Goal: Task Accomplishment & Management: Manage account settings

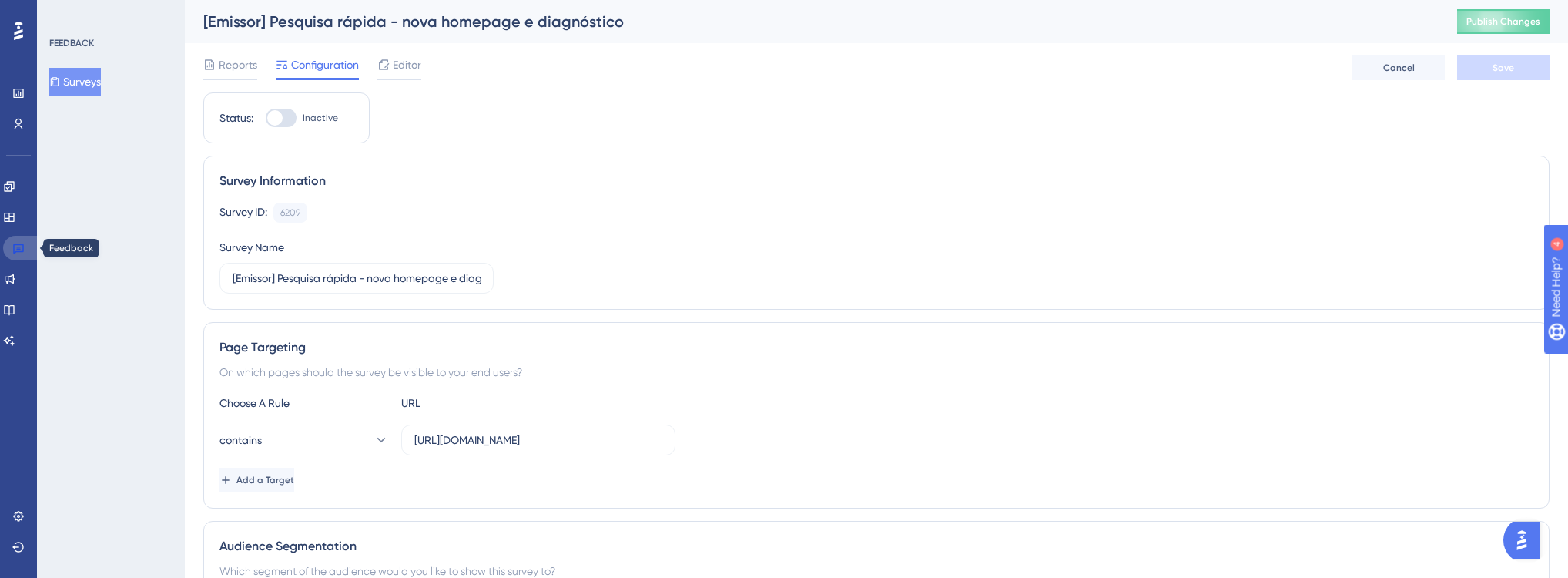
click at [18, 245] on icon at bounding box center [18, 248] width 12 height 13
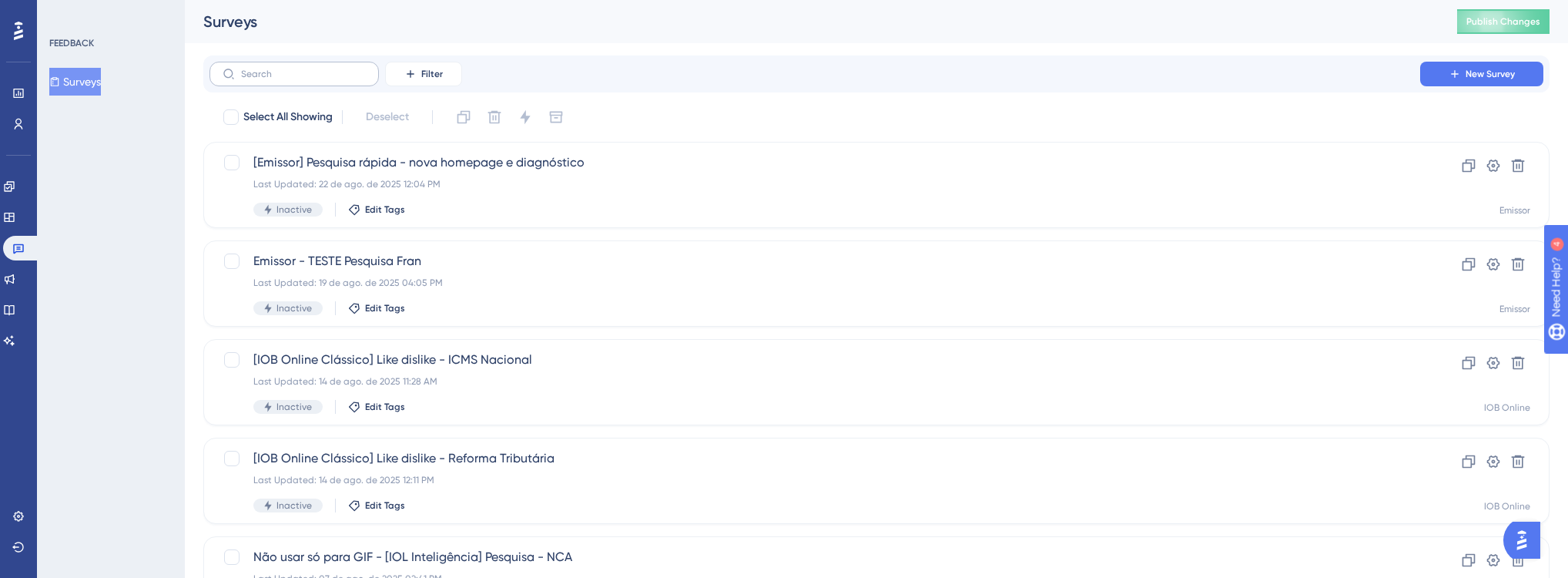
click at [339, 86] on label at bounding box center [294, 74] width 169 height 25
click at [339, 80] on input "text" at bounding box center [304, 73] width 125 height 11
click at [15, 179] on link at bounding box center [9, 187] width 12 height 25
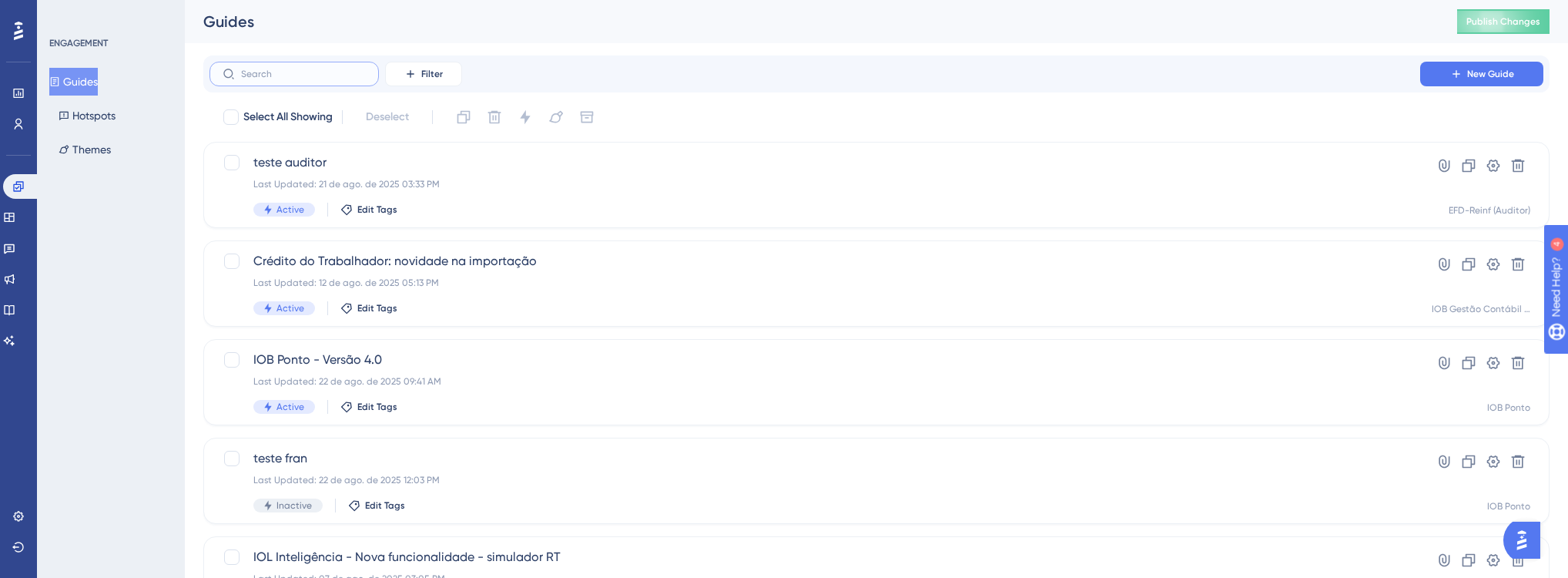
click at [336, 76] on input "text" at bounding box center [304, 73] width 125 height 11
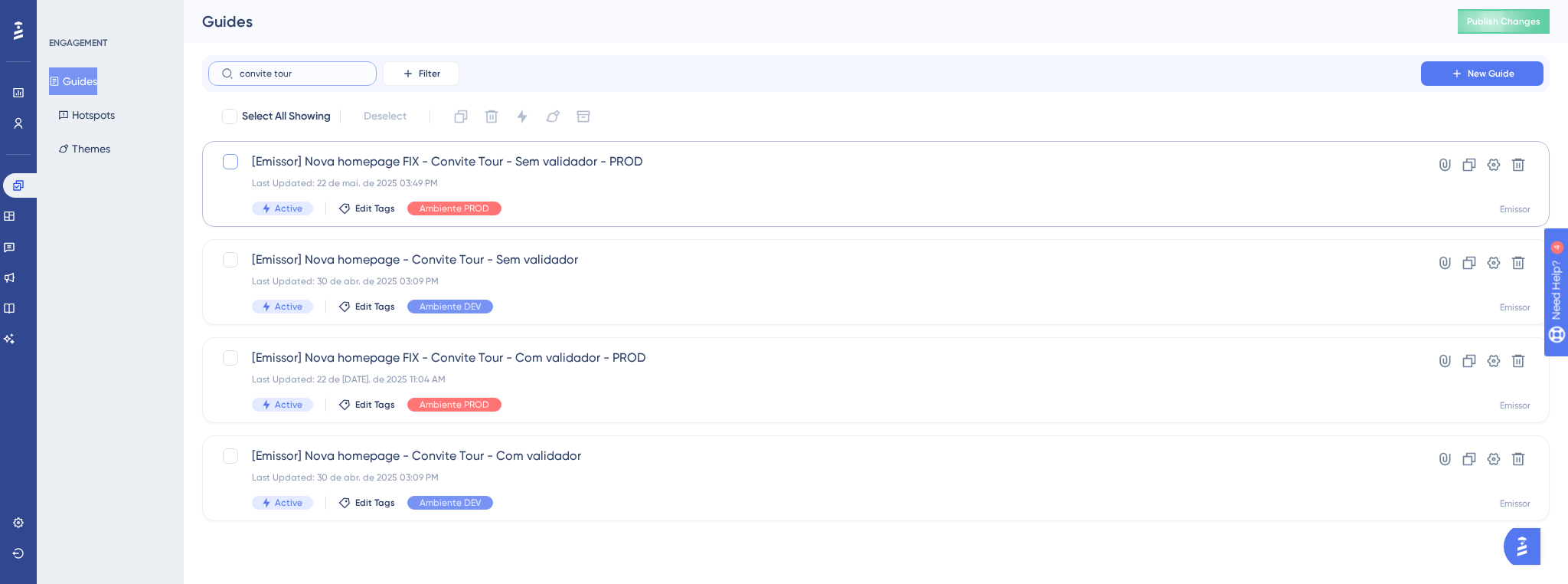
type input "convite tour"
click at [229, 164] on div at bounding box center [230, 162] width 15 height 15
checkbox input "true"
click at [229, 260] on div at bounding box center [230, 260] width 15 height 15
checkbox input "true"
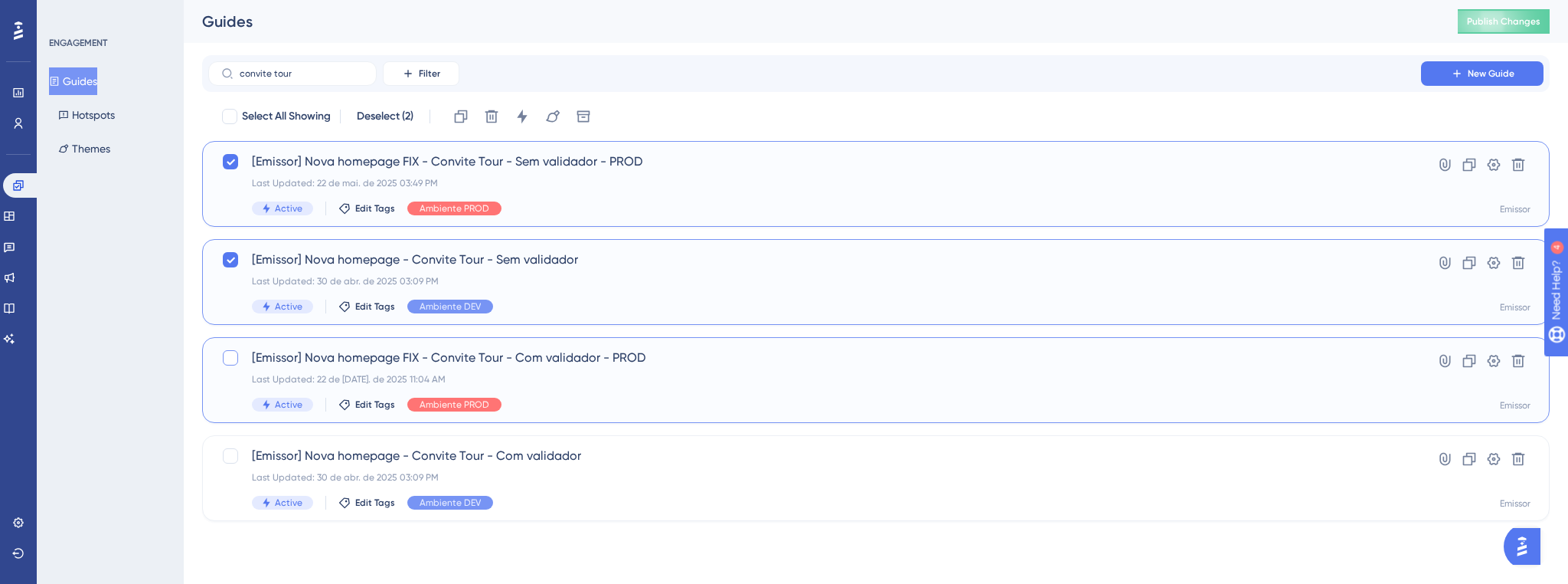
click at [233, 353] on div at bounding box center [230, 357] width 15 height 15
checkbox input "true"
click at [228, 453] on div at bounding box center [230, 456] width 15 height 15
checkbox input "true"
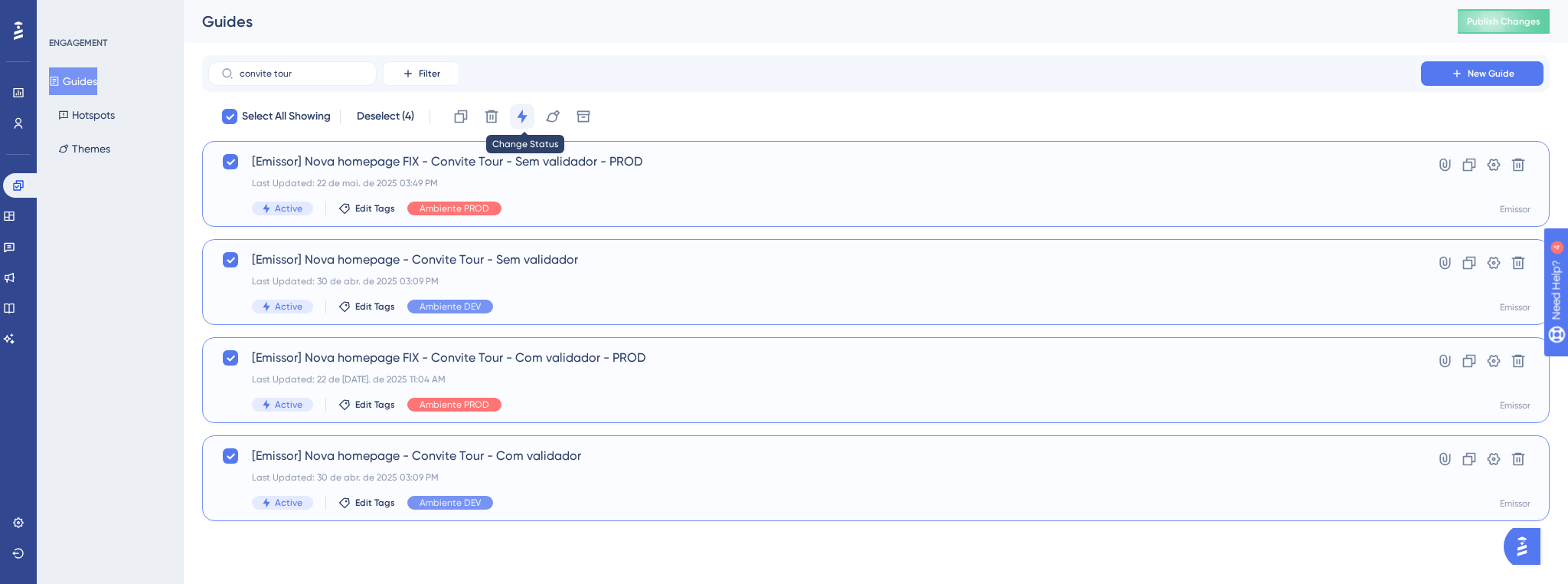
click at [519, 121] on icon at bounding box center [522, 117] width 15 height 15
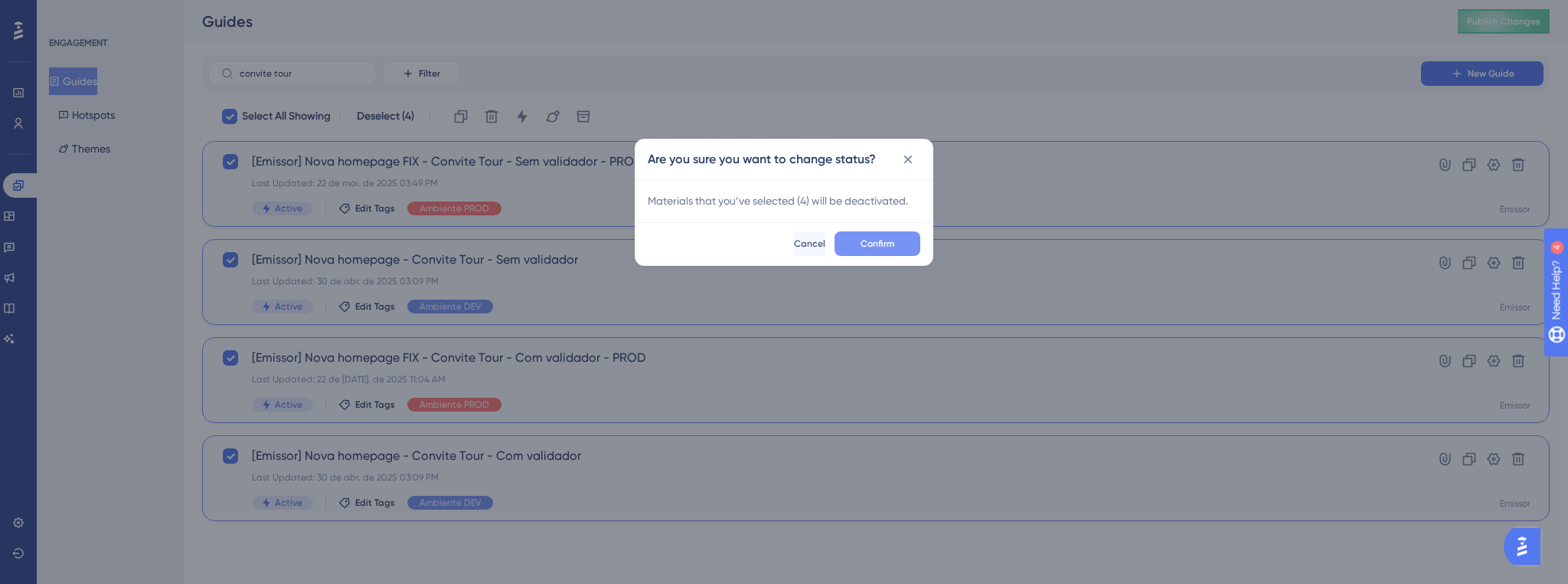
click at [890, 249] on span "Confirm" at bounding box center [877, 243] width 33 height 12
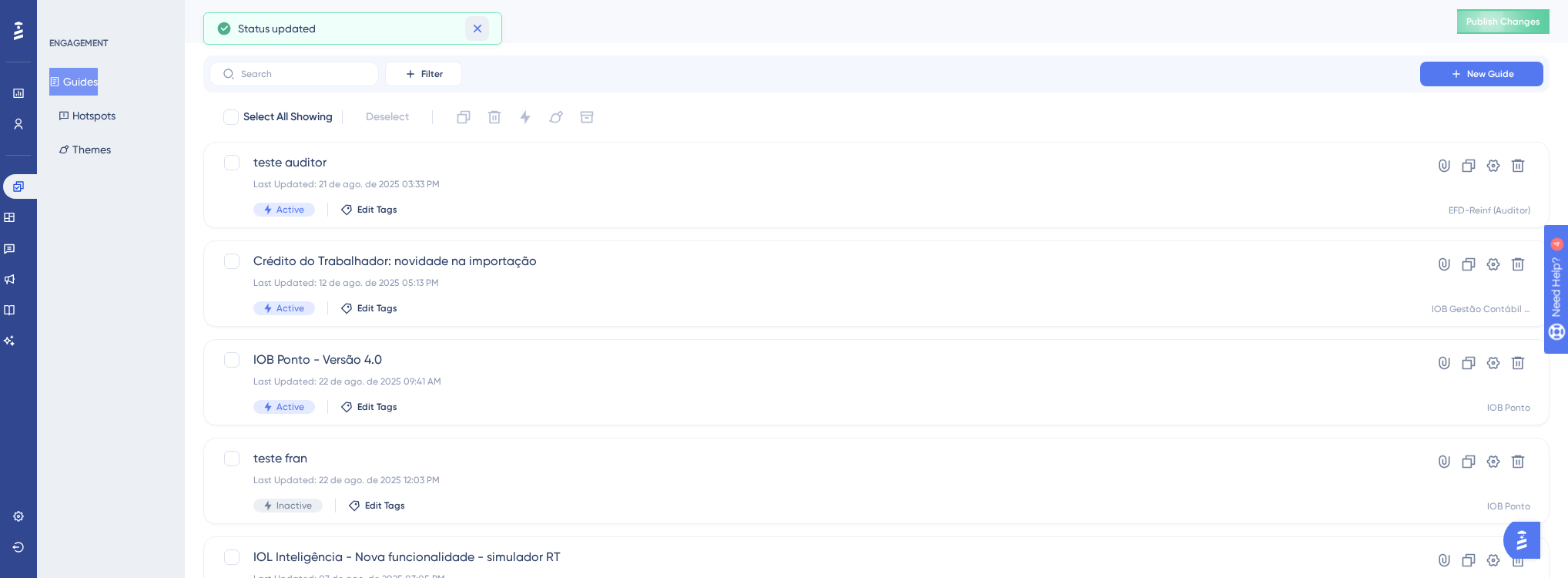
click at [481, 31] on icon at bounding box center [478, 29] width 15 height 15
click at [1518, 16] on button "Publish Changes" at bounding box center [1504, 22] width 92 height 25
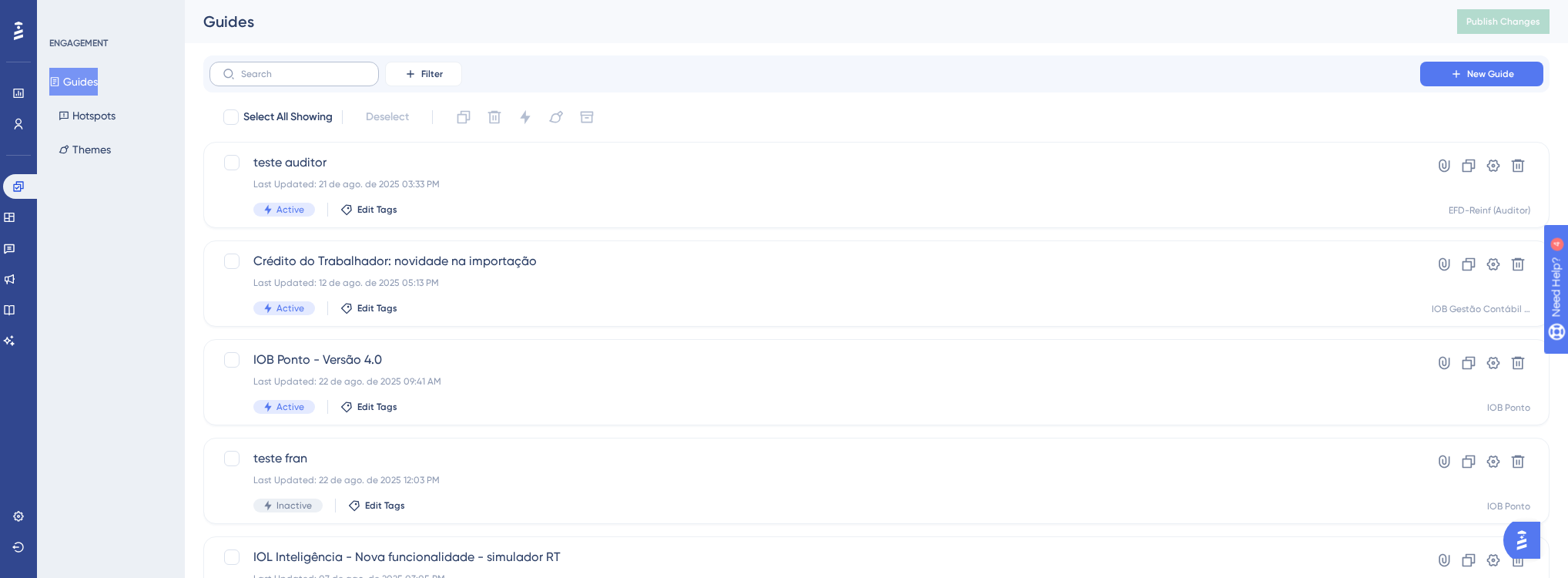
click at [339, 64] on label at bounding box center [294, 74] width 169 height 25
click at [339, 68] on input "text" at bounding box center [304, 73] width 125 height 11
type input "b"
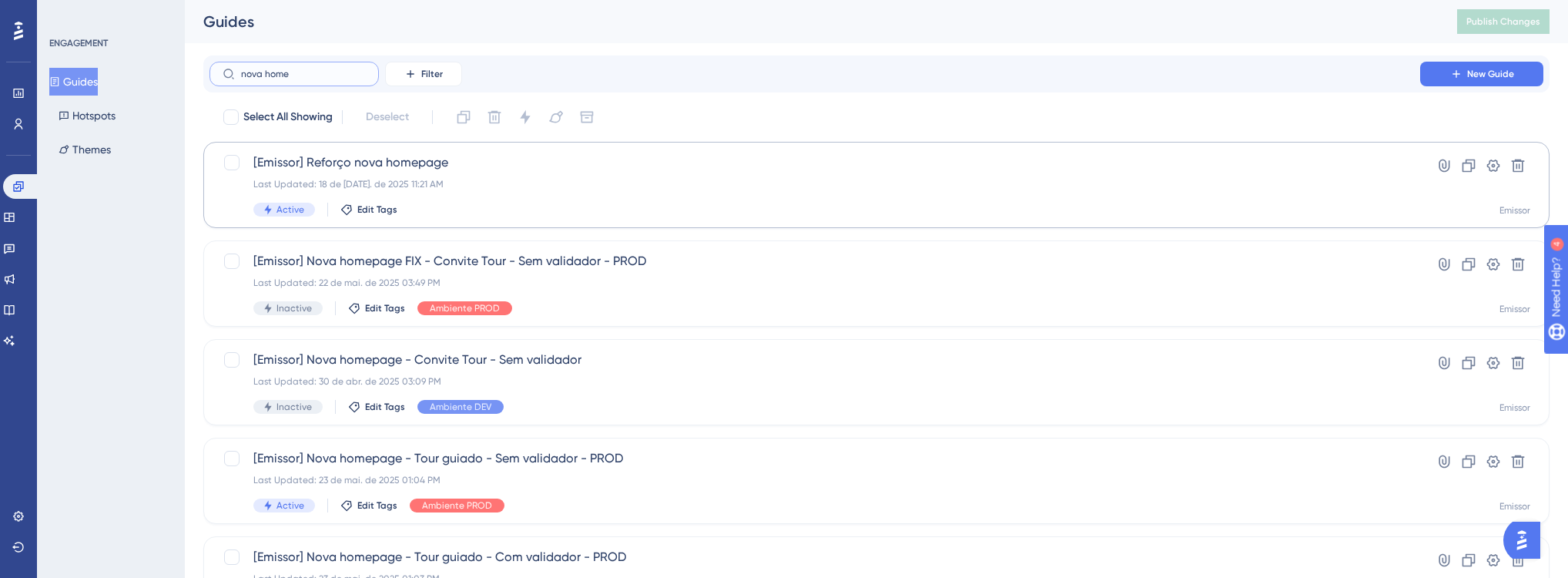
type input "nova home"
click at [595, 170] on span "[Emissor] Reforço nova homepage" at bounding box center [815, 162] width 1123 height 18
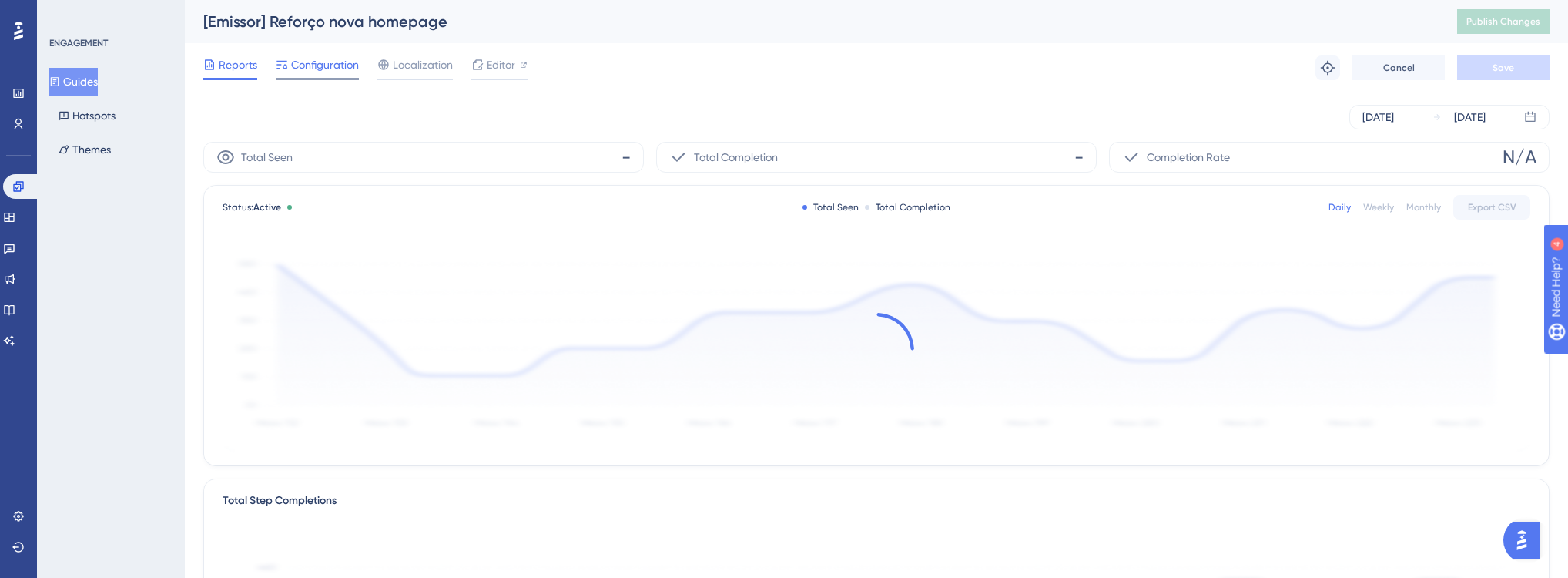
click at [333, 64] on span "Configuration" at bounding box center [325, 64] width 68 height 18
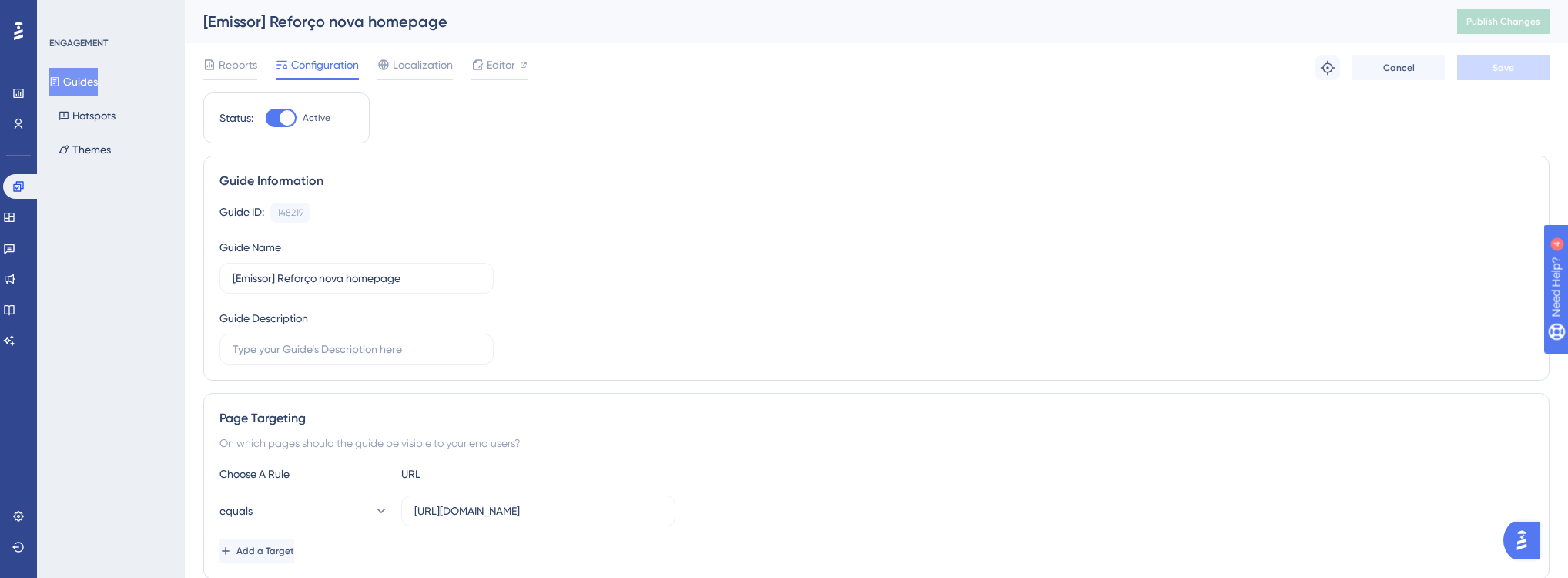
click at [78, 83] on button "Guides" at bounding box center [73, 82] width 48 height 28
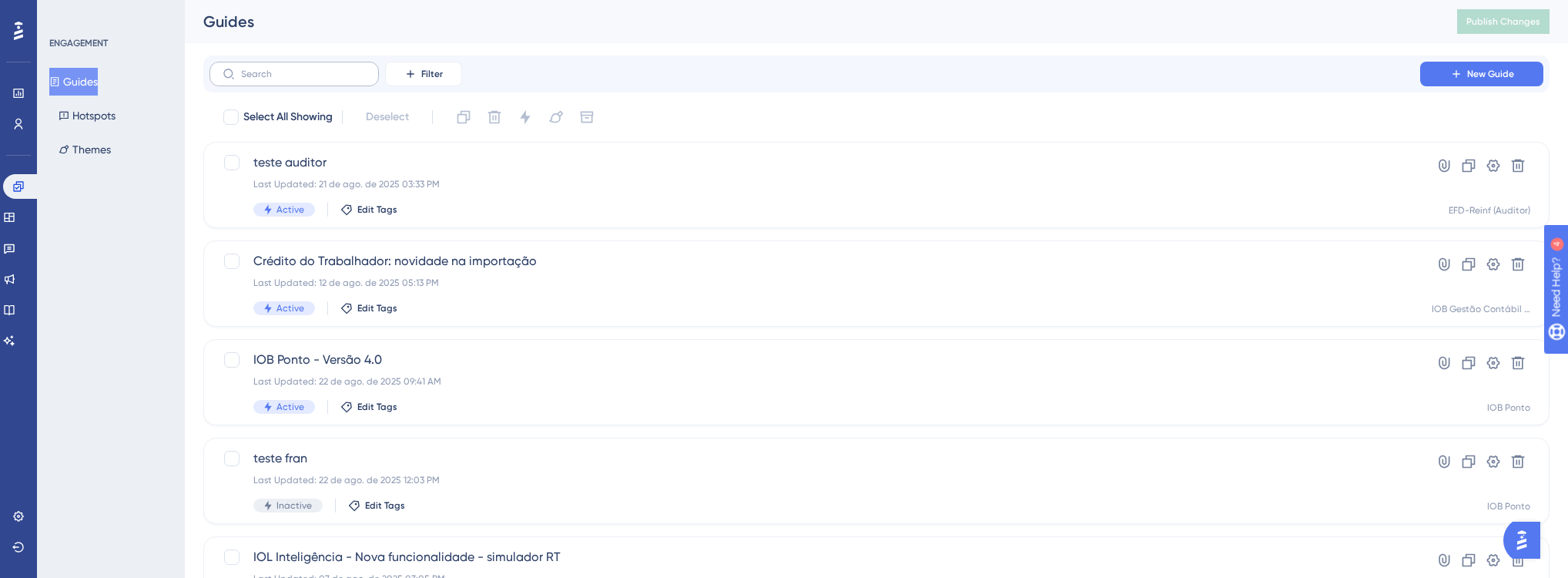
click at [307, 65] on label at bounding box center [294, 74] width 169 height 25
click at [307, 68] on input "text" at bounding box center [304, 73] width 125 height 11
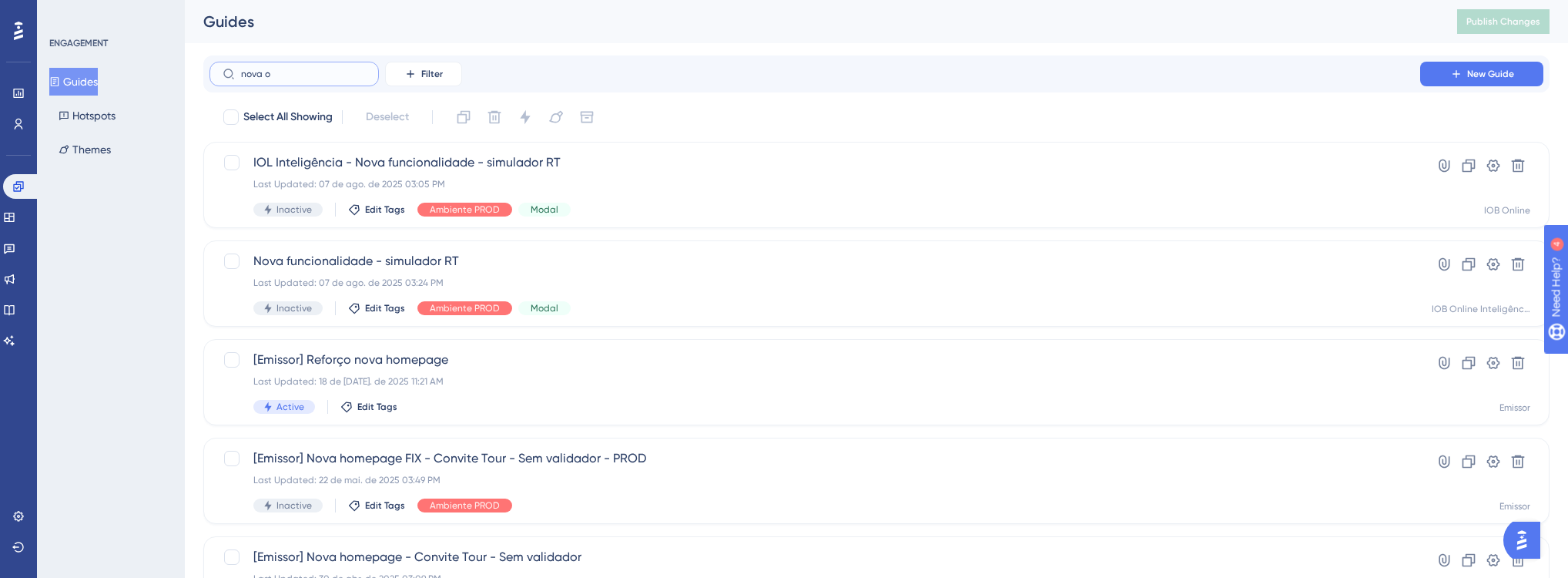
type input "nova om"
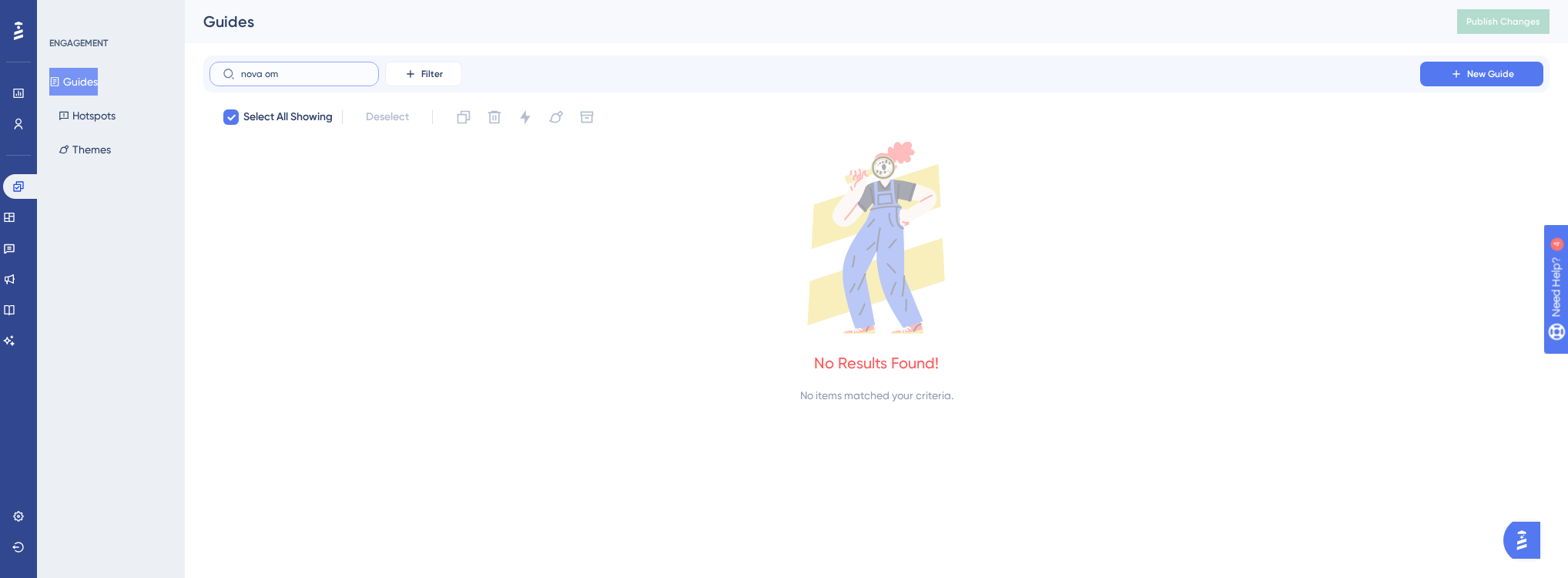
checkbox input "true"
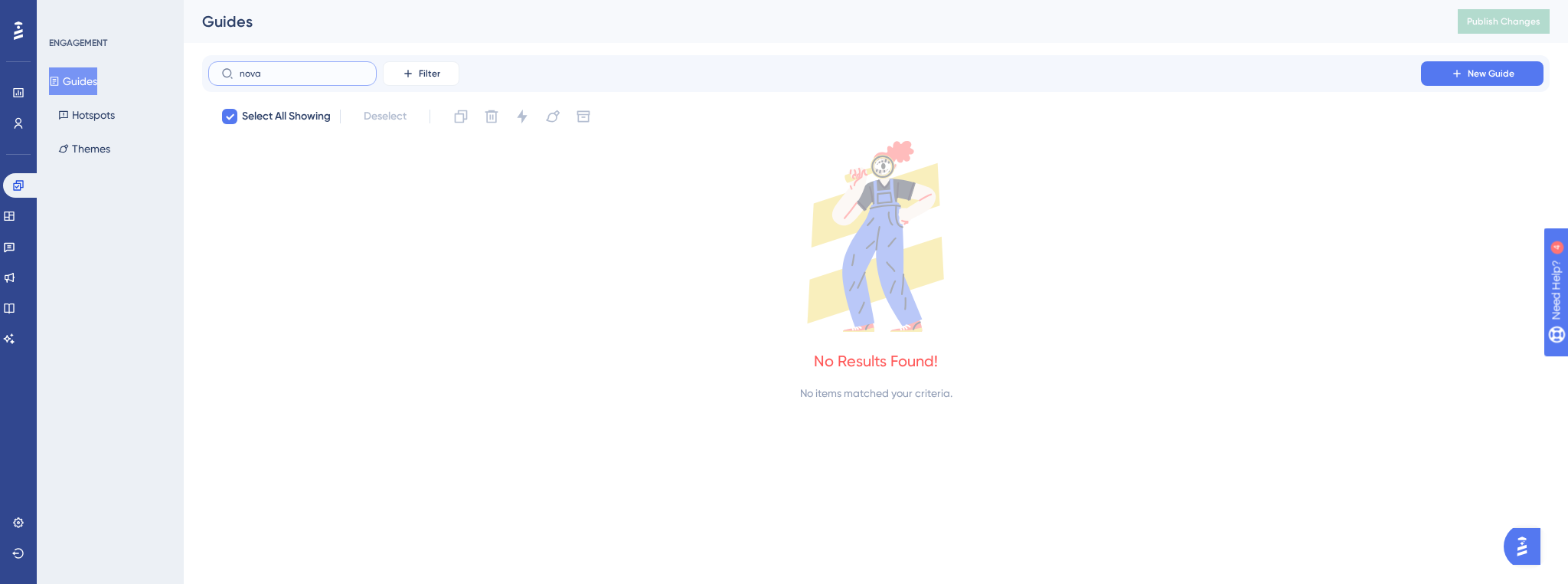
type input "nova h"
checkbox input "false"
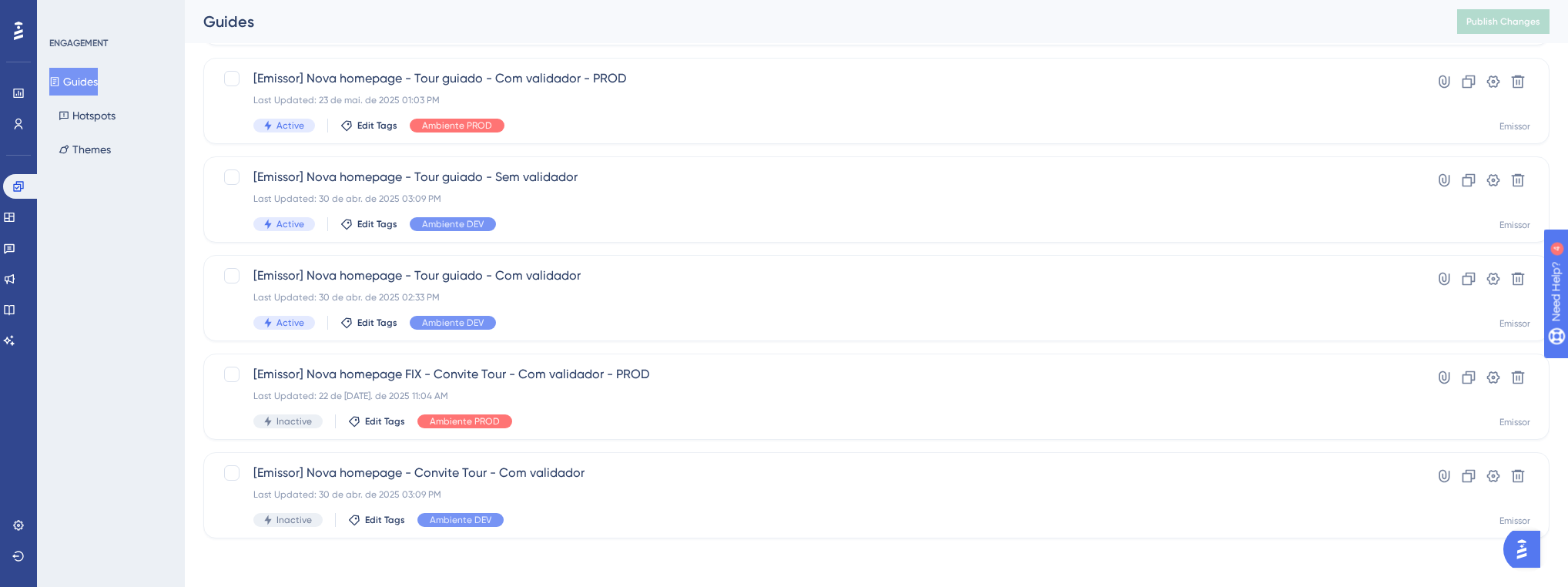
scroll to position [417, 0]
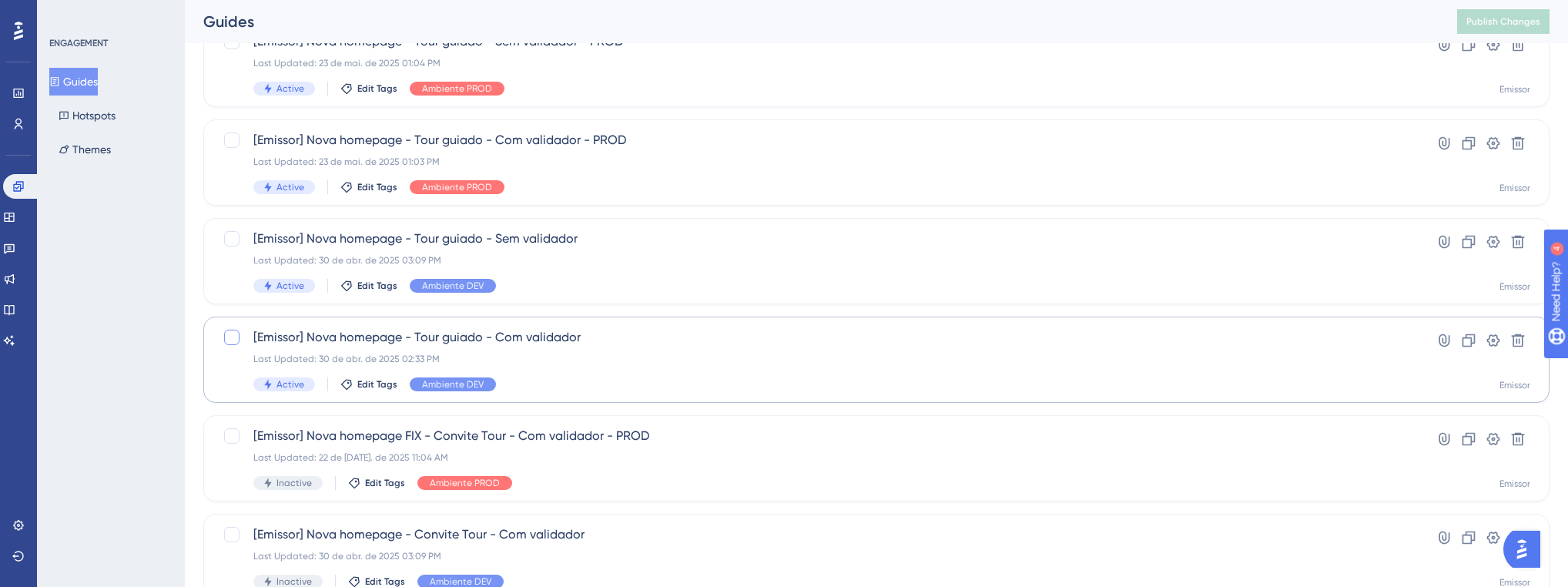
type input "nova homepage"
click at [230, 339] on div at bounding box center [232, 337] width 15 height 15
checkbox input "true"
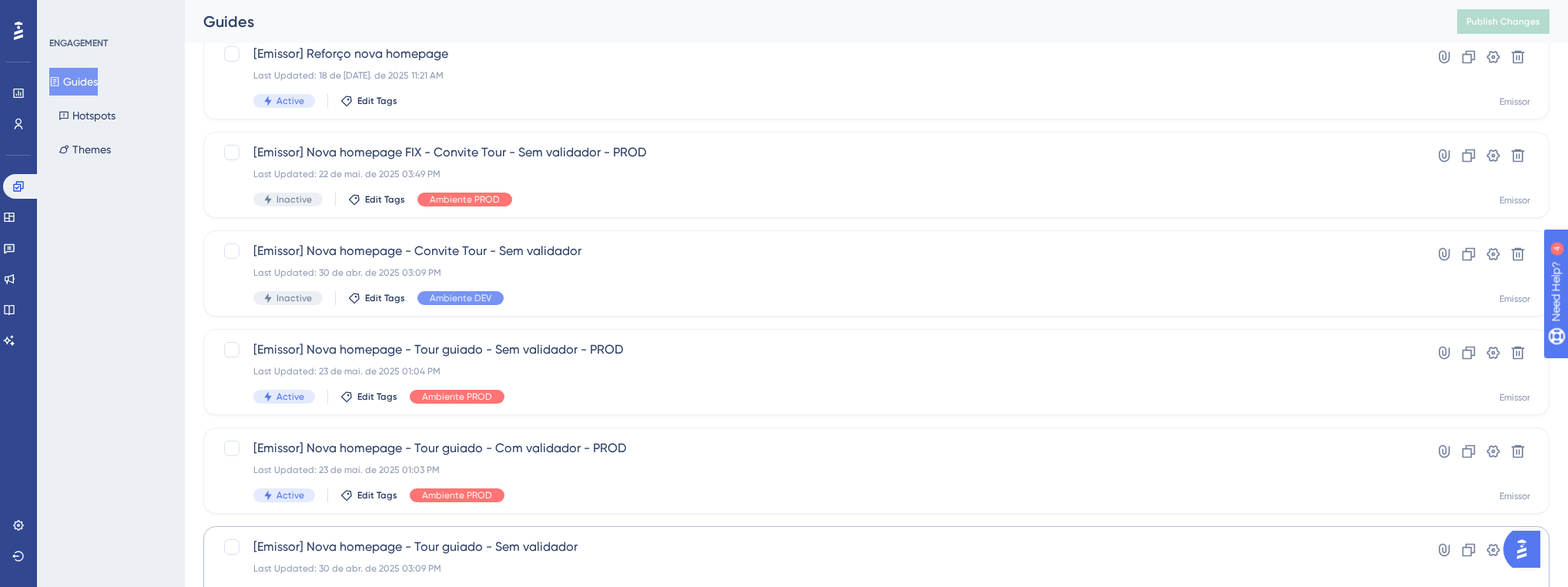
scroll to position [170, 0]
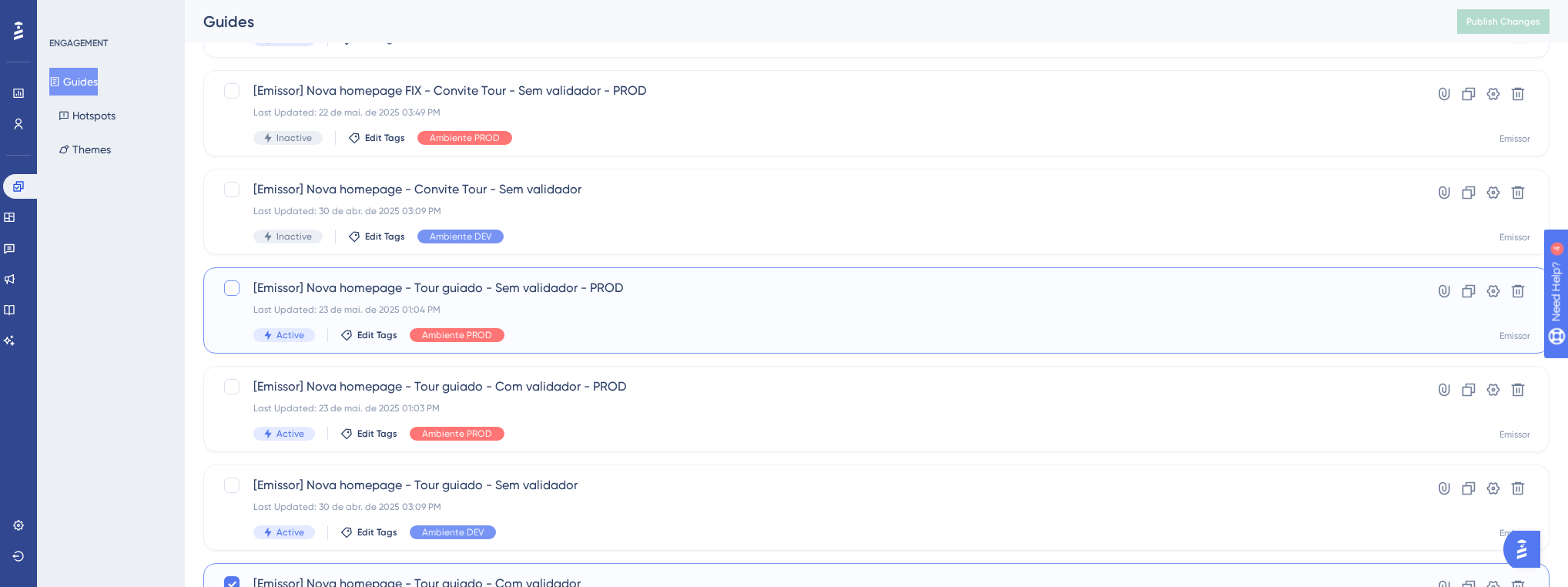
click at [231, 289] on div at bounding box center [232, 288] width 15 height 15
checkbox input "true"
click at [236, 386] on div at bounding box center [232, 386] width 15 height 15
checkbox input "true"
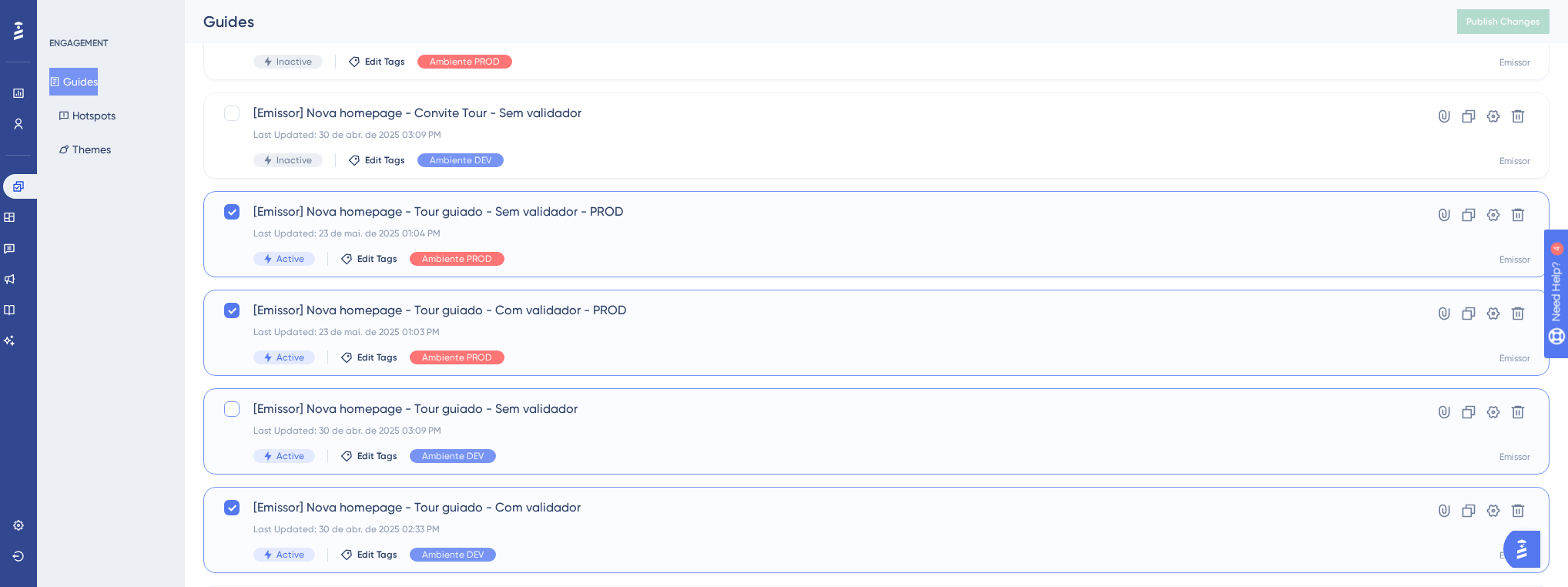
click at [231, 408] on div at bounding box center [232, 408] width 15 height 15
checkbox input "true"
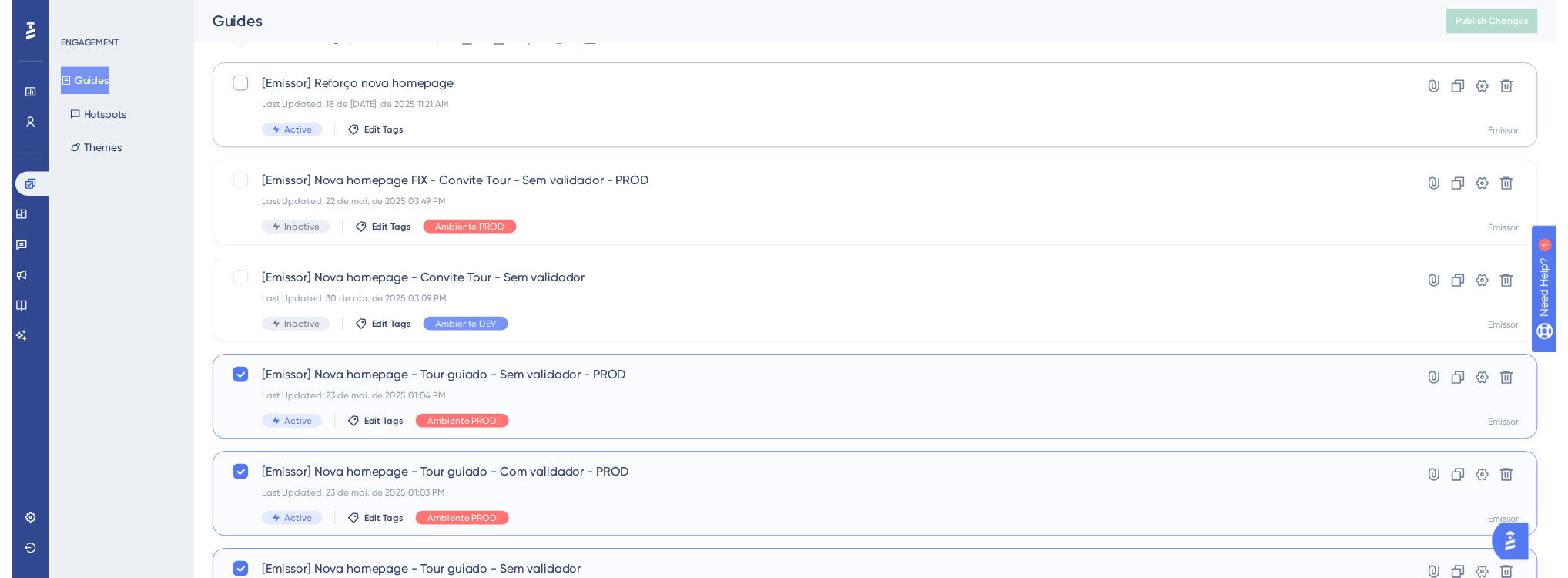
scroll to position [0, 0]
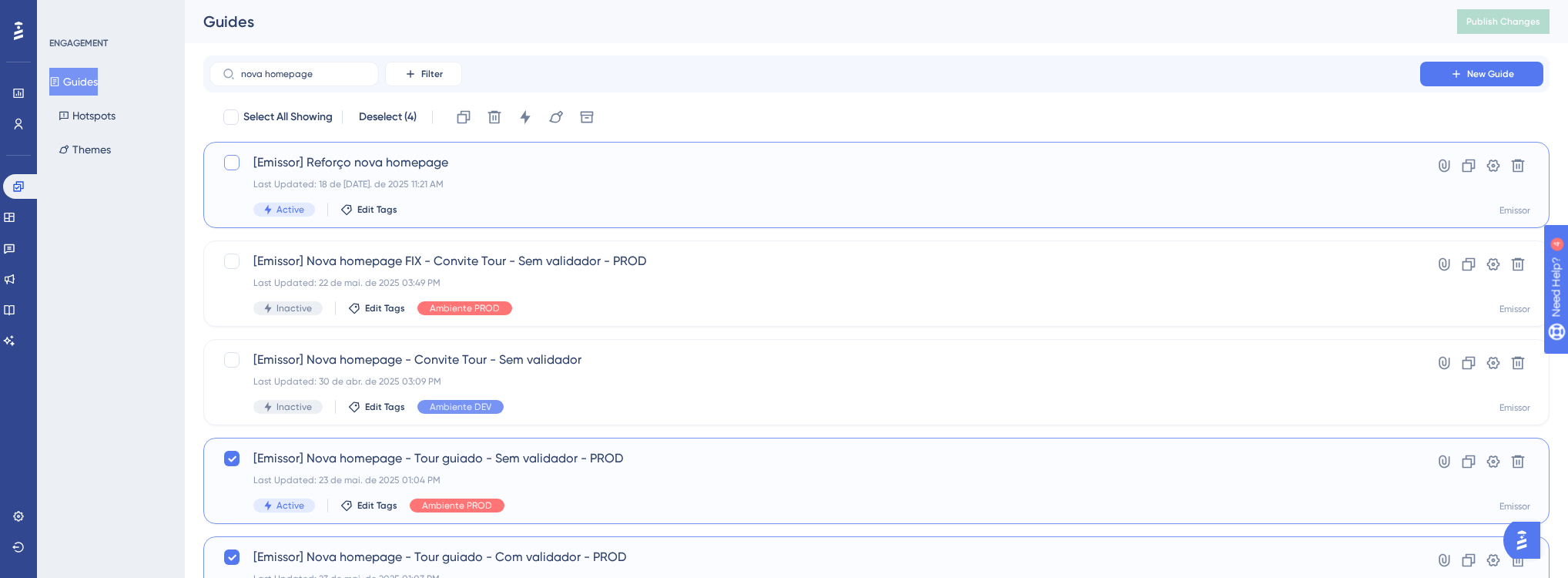
click at [233, 163] on div at bounding box center [232, 163] width 15 height 15
checkbox input "true"
click at [529, 117] on icon at bounding box center [525, 117] width 10 height 13
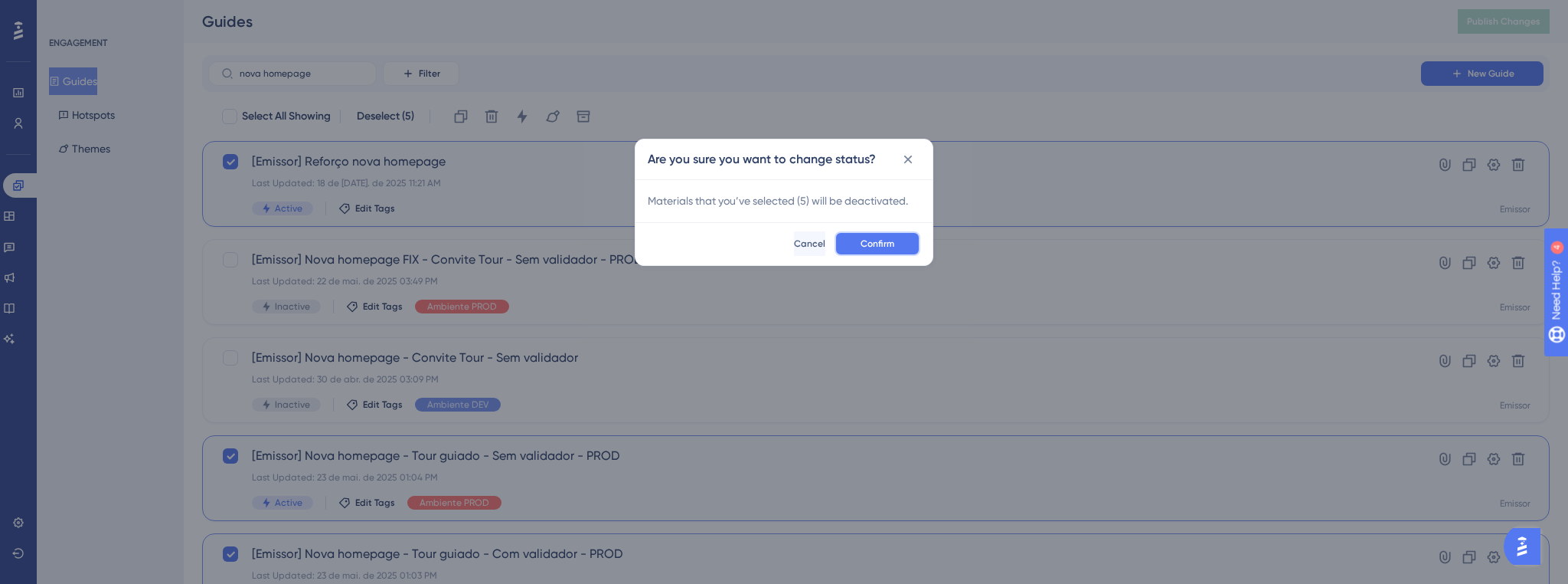
click at [887, 243] on span "Confirm" at bounding box center [877, 243] width 33 height 12
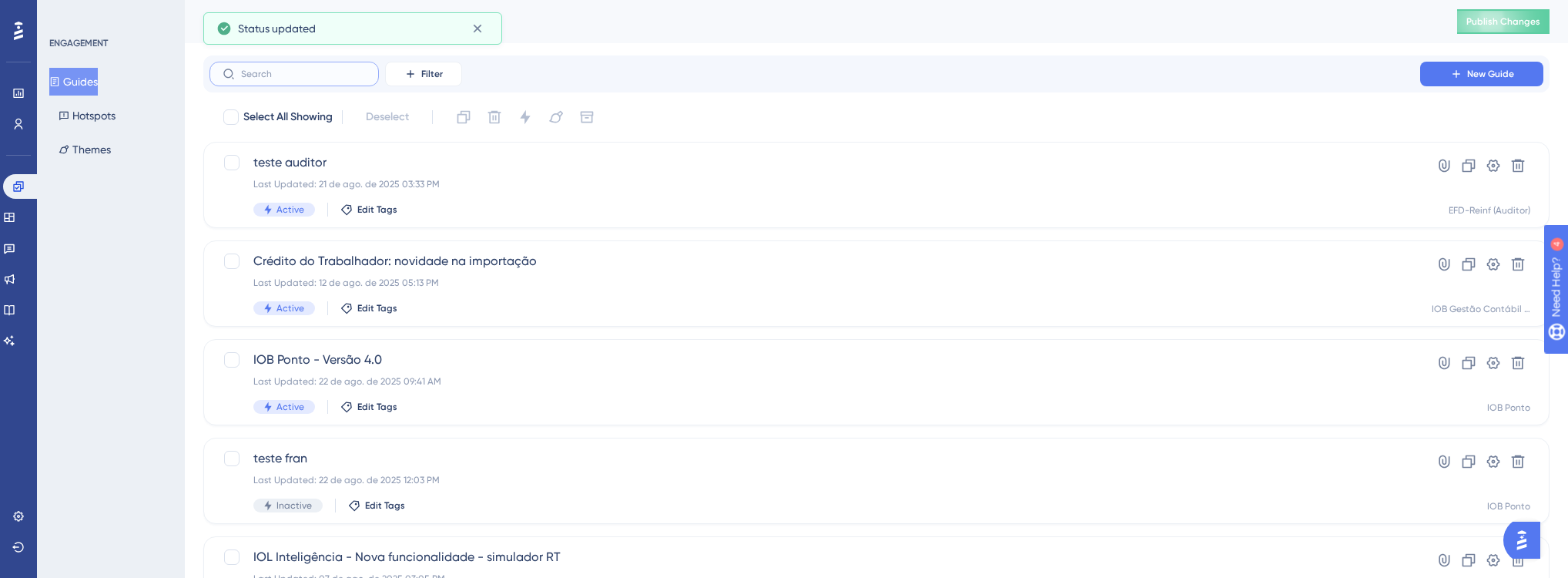
click at [328, 74] on input "text" at bounding box center [304, 73] width 125 height 11
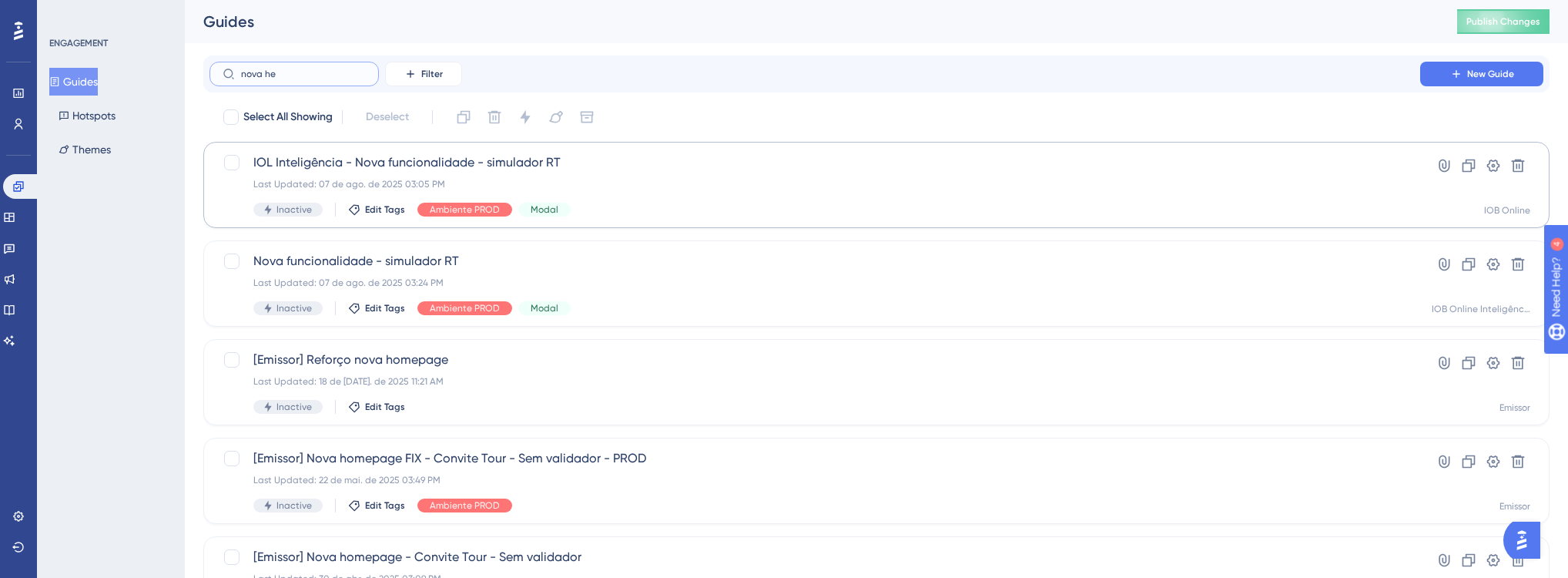
type input "nova heo"
checkbox input "true"
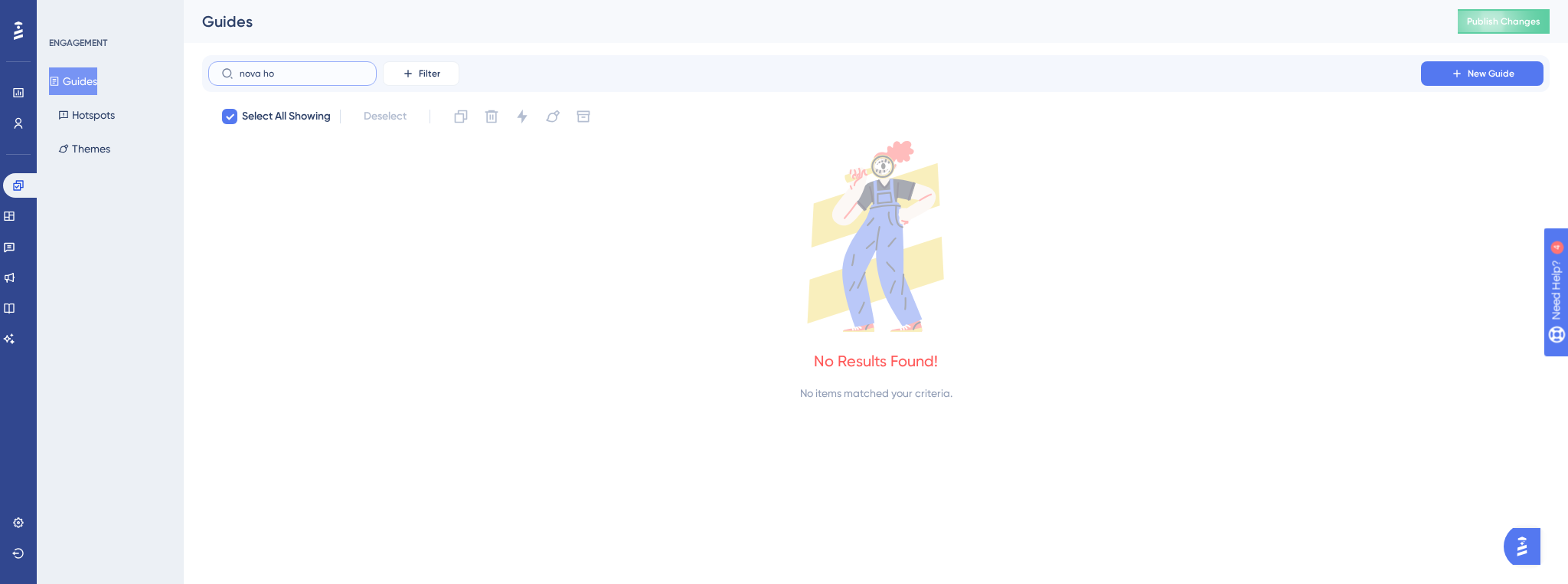
type input "nova hom"
checkbox input "false"
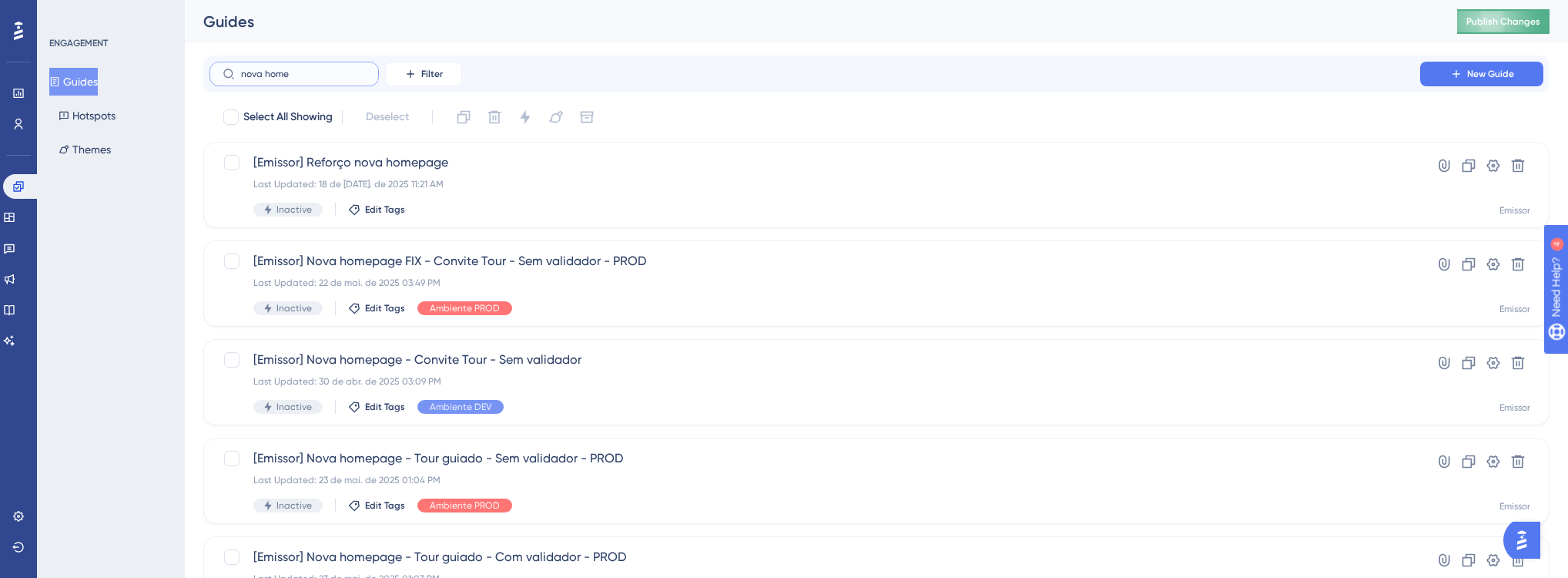
type input "nova home"
click at [1534, 14] on button "Publish Changes" at bounding box center [1504, 22] width 92 height 25
click at [15, 212] on icon at bounding box center [9, 217] width 12 height 13
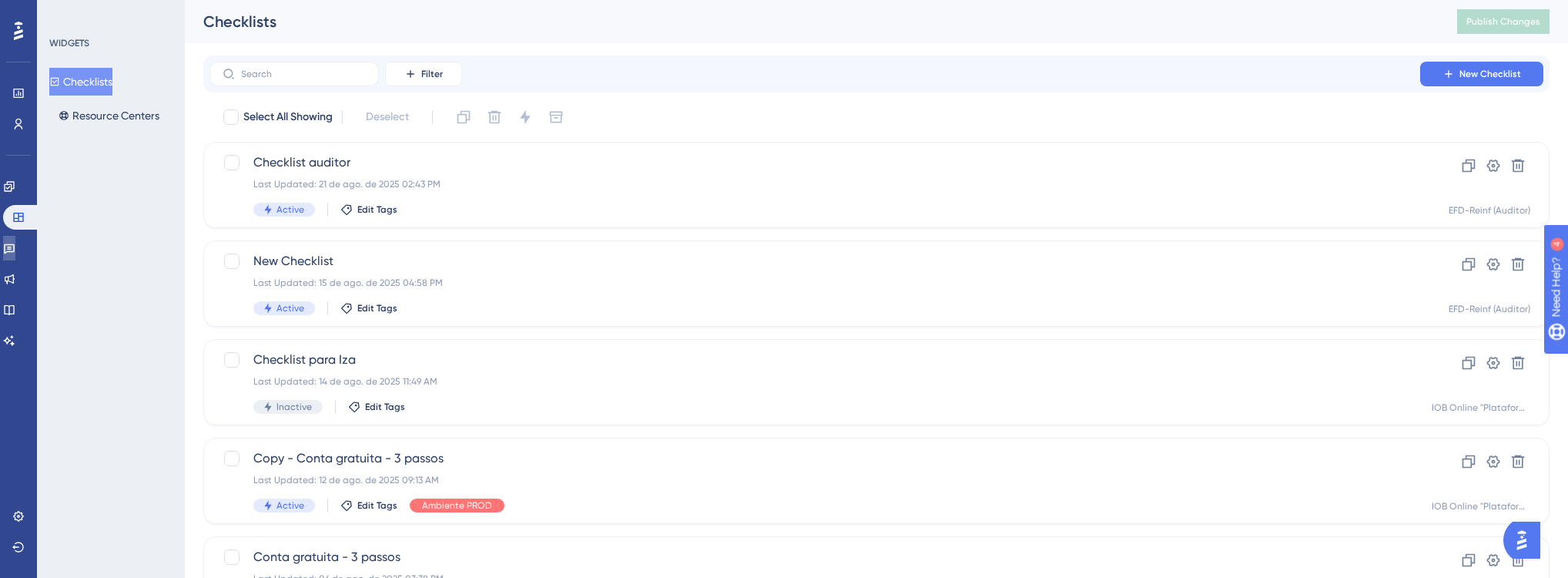
click at [15, 247] on icon at bounding box center [9, 248] width 12 height 13
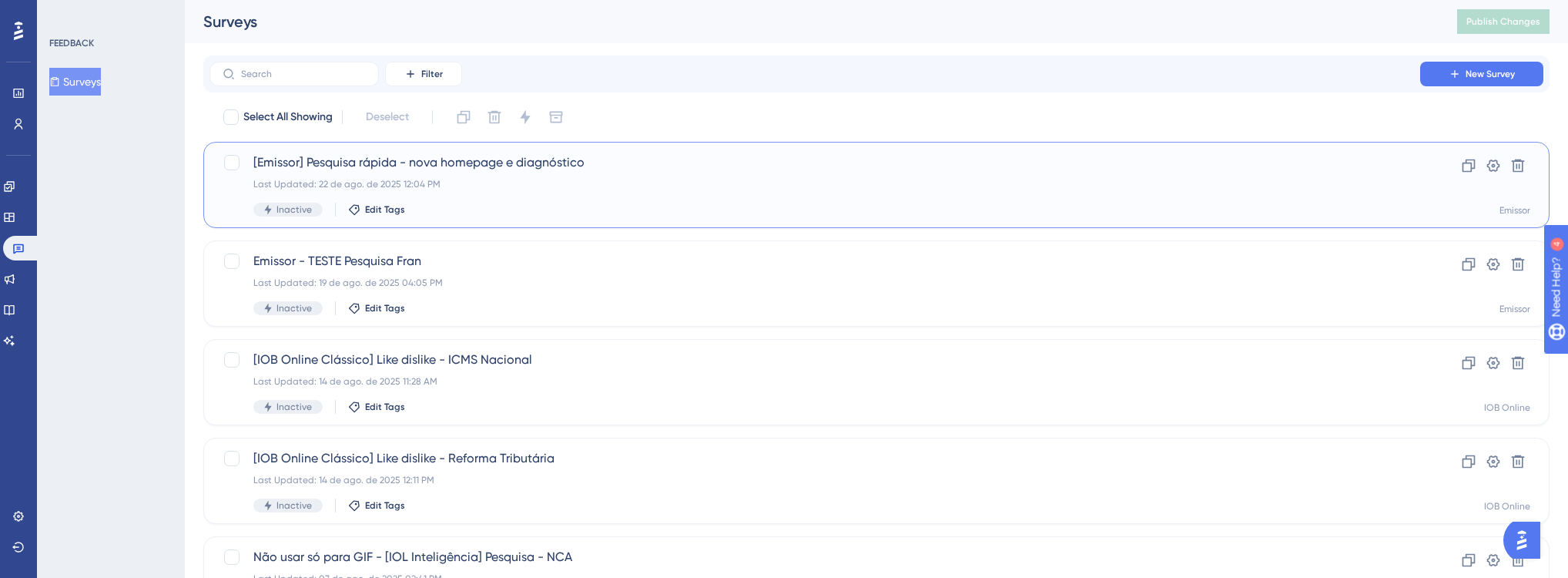
click at [416, 201] on div "[Emissor] Pesquisa rápida - nova homepage e diagnóstico Last Updated: 22 de ago…" at bounding box center [815, 185] width 1123 height 63
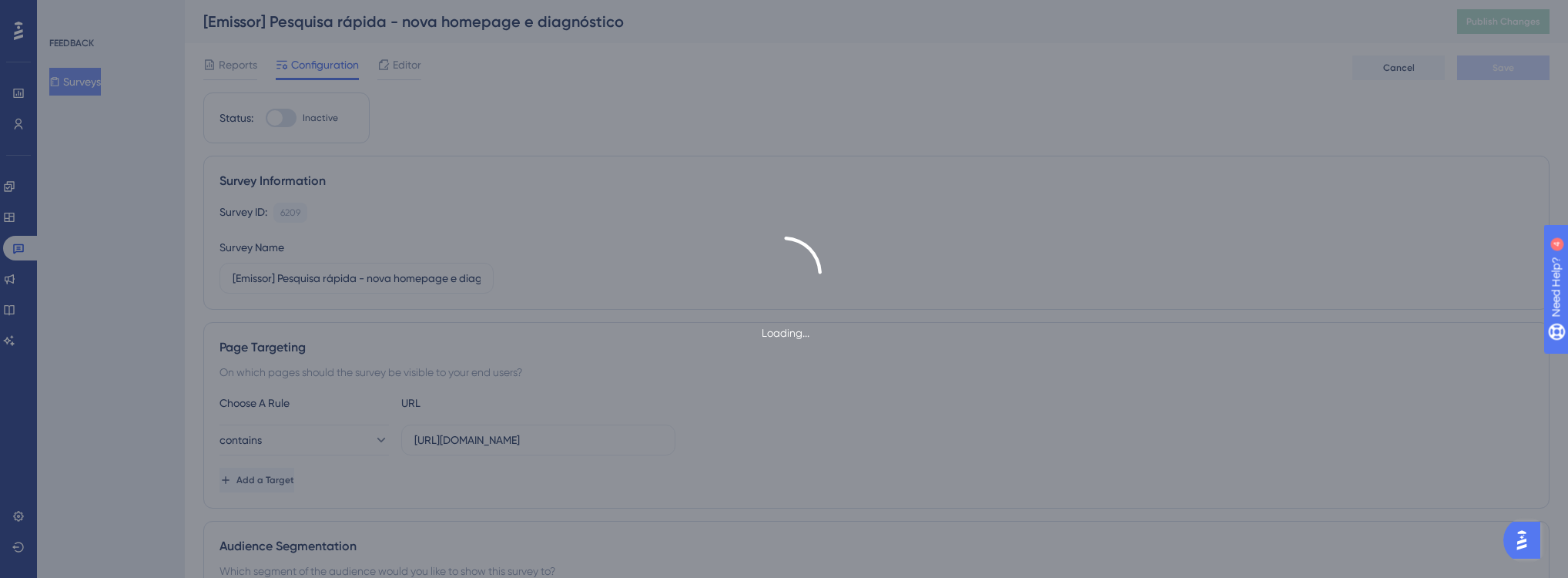
click at [393, 86] on div "Loading..." at bounding box center [784, 289] width 1568 height 578
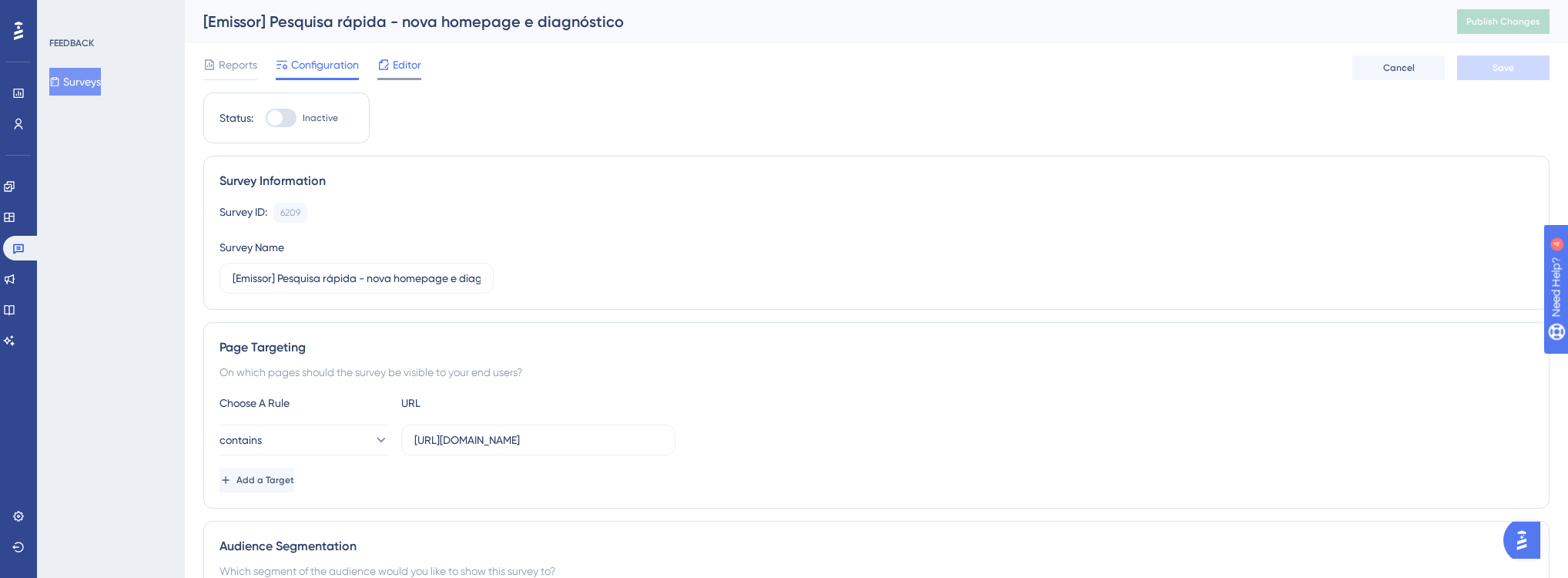
click at [410, 72] on span "Editor" at bounding box center [408, 64] width 29 height 18
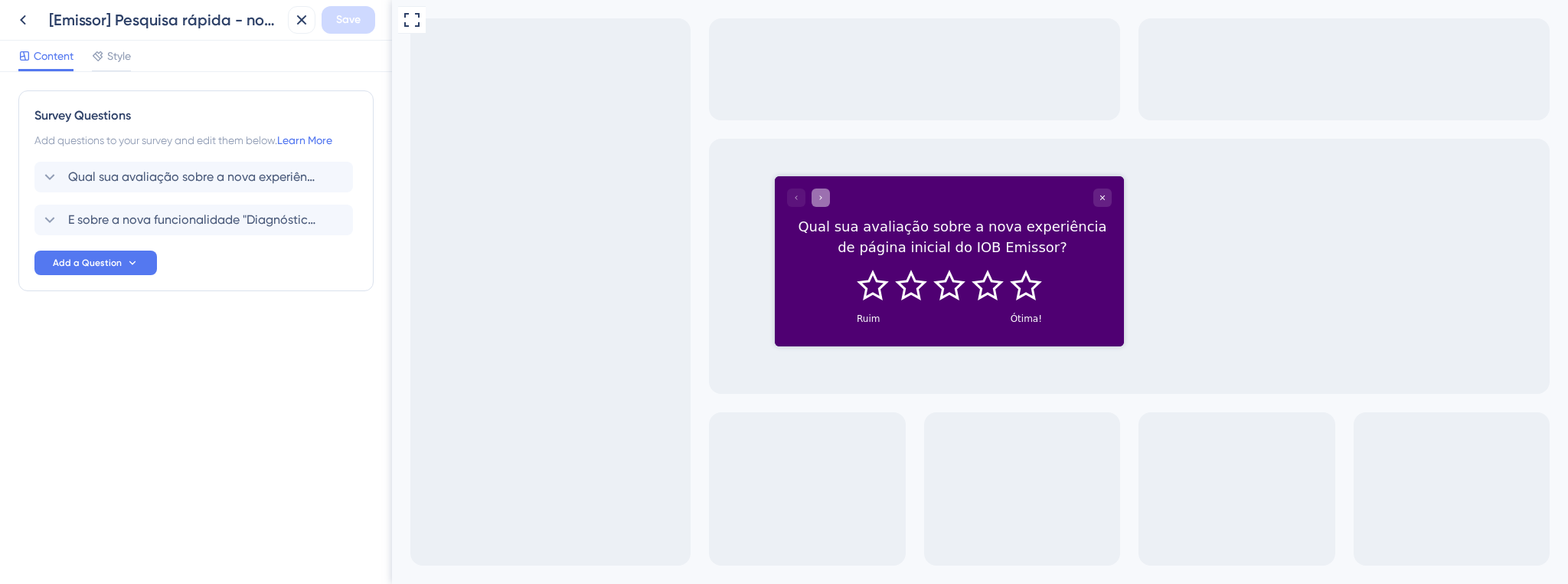
click at [827, 190] on div "Go to Question 2" at bounding box center [820, 197] width 18 height 18
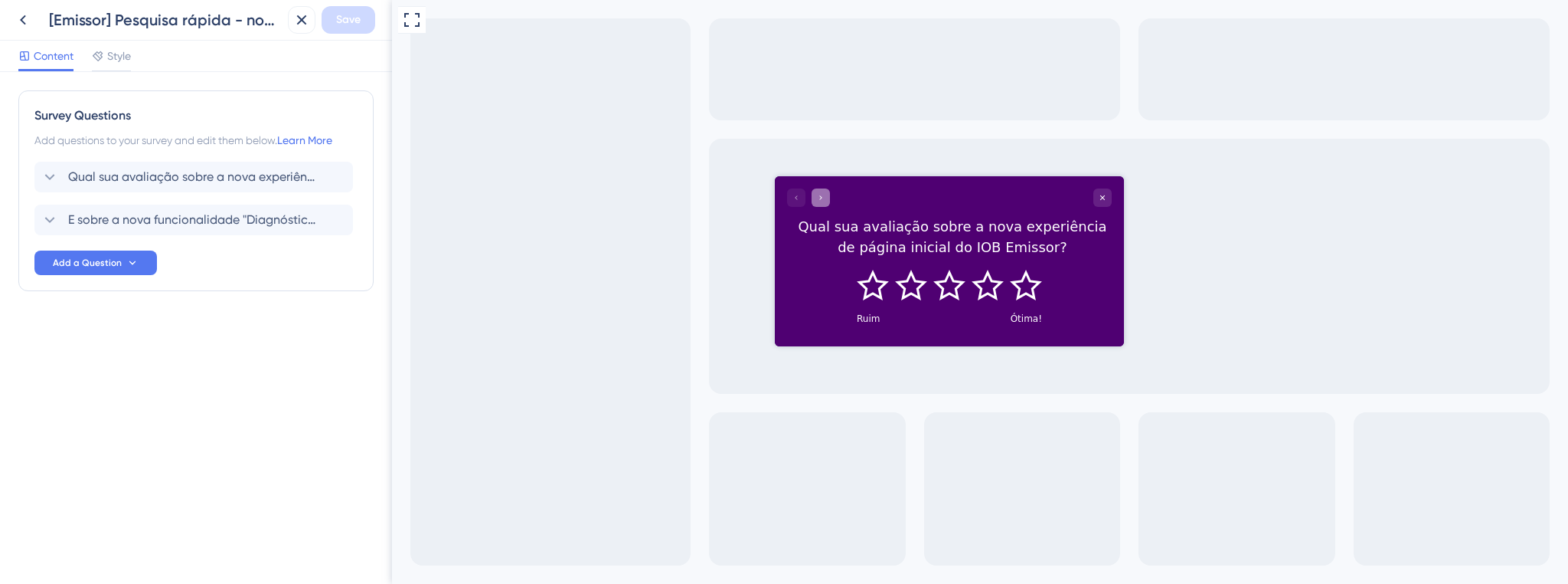
click at [816, 195] on icon "Go to Question 2" at bounding box center [821, 198] width 10 height 10
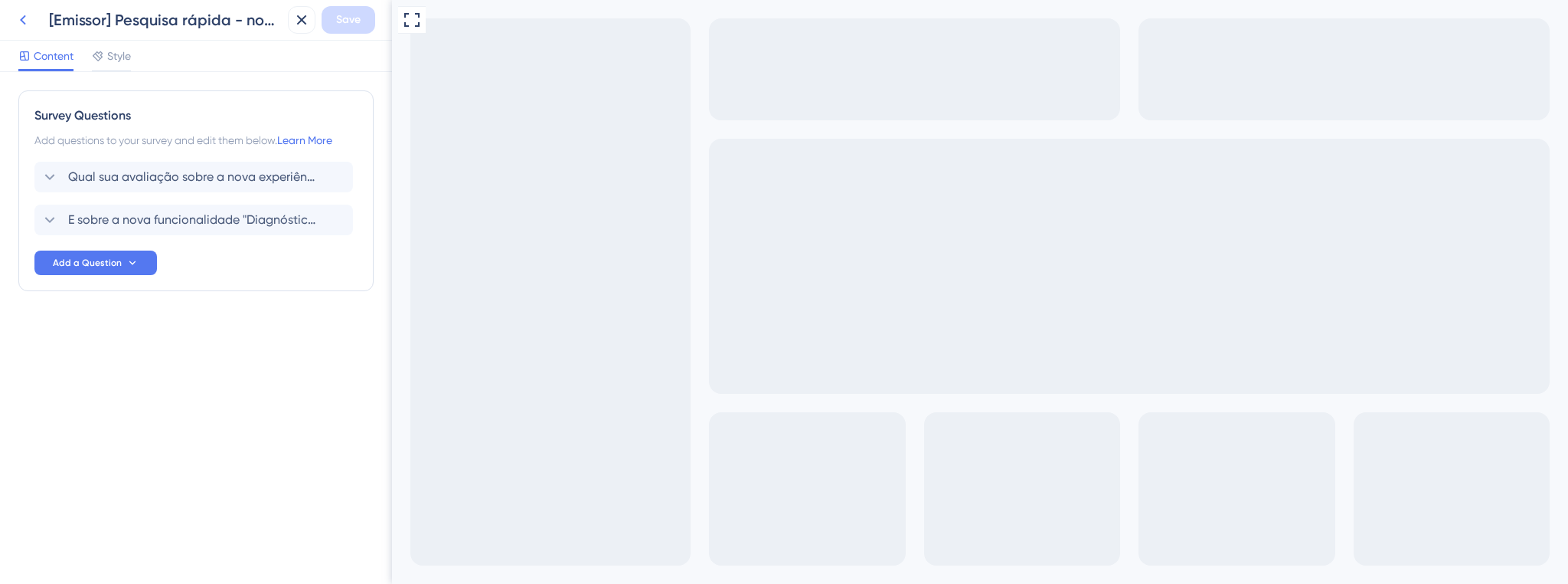
click at [22, 25] on icon at bounding box center [22, 19] width 18 height 18
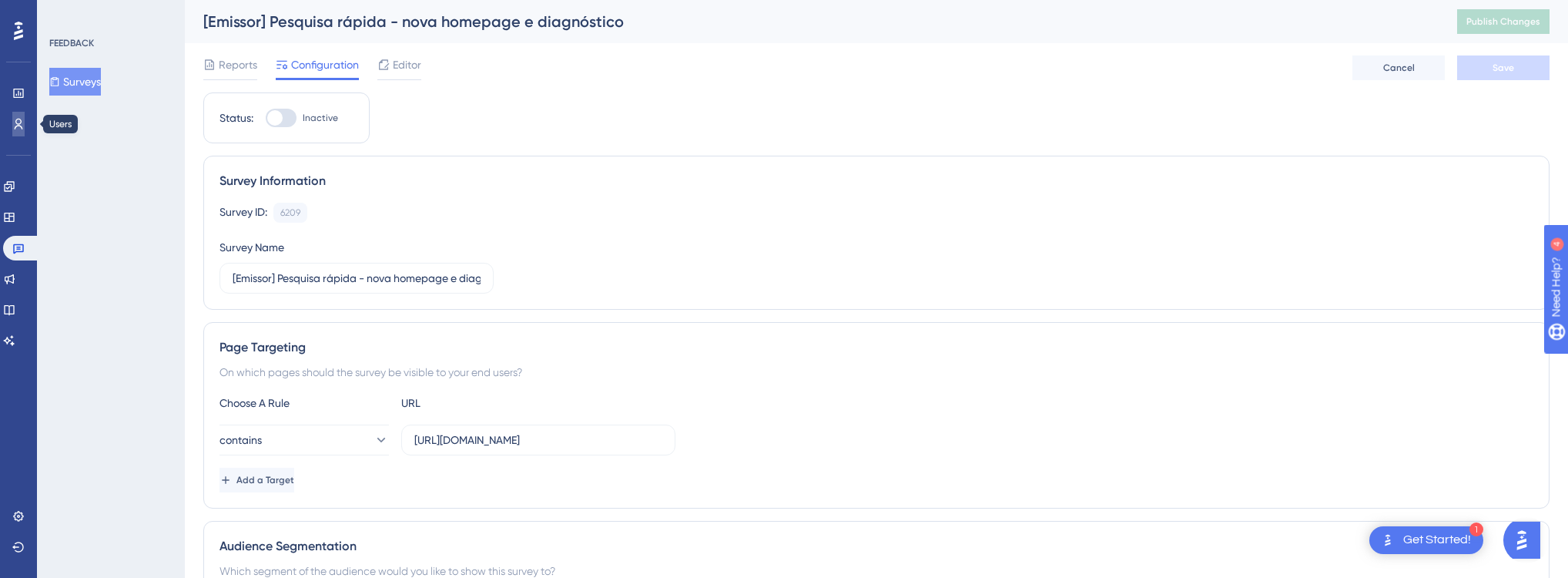
click at [24, 124] on icon at bounding box center [18, 124] width 12 height 13
